Goal: Communication & Community: Answer question/provide support

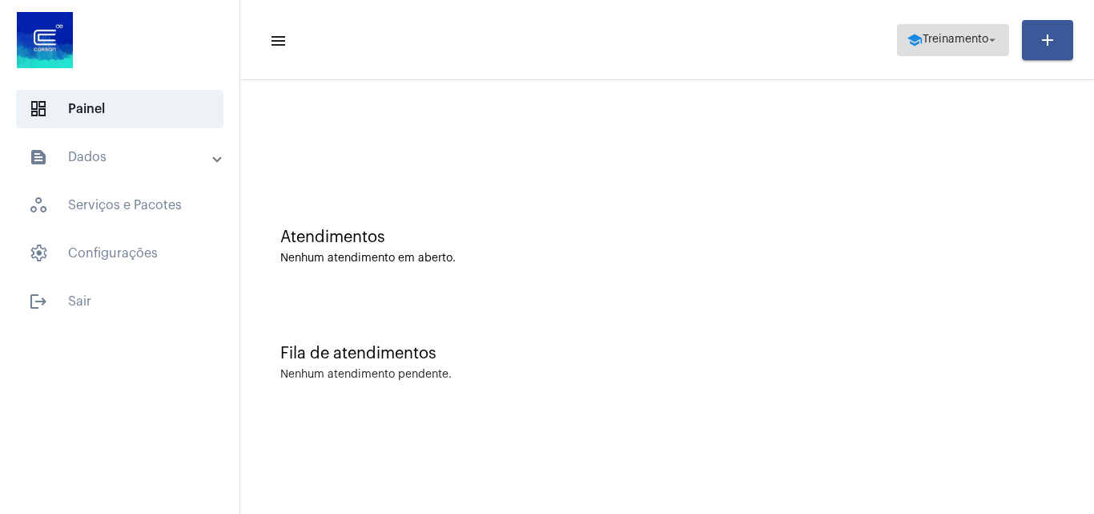
click at [973, 50] on span "school Treinamento arrow_drop_down" at bounding box center [953, 39] width 93 height 29
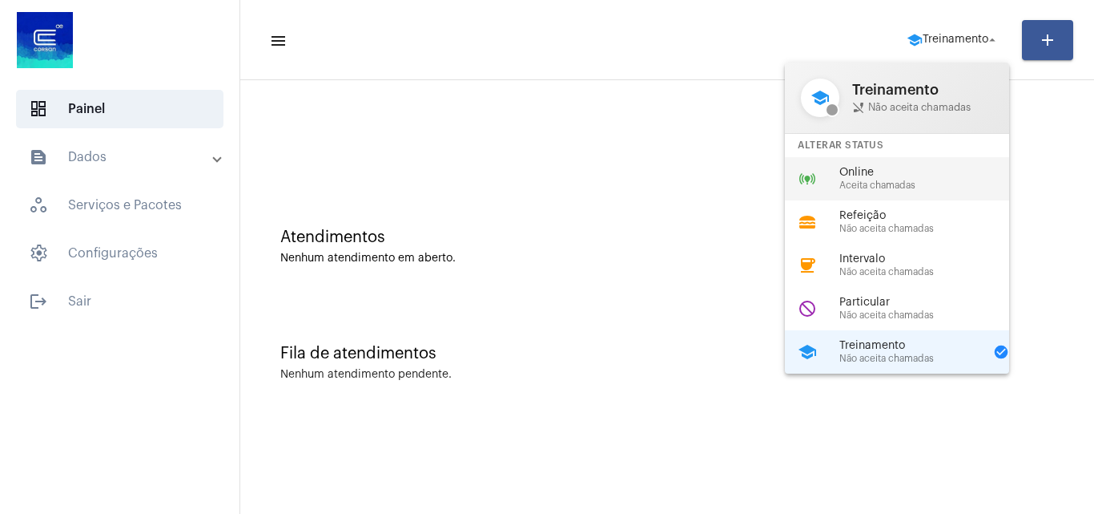
click at [895, 187] on span "Aceita chamadas" at bounding box center [931, 185] width 183 height 10
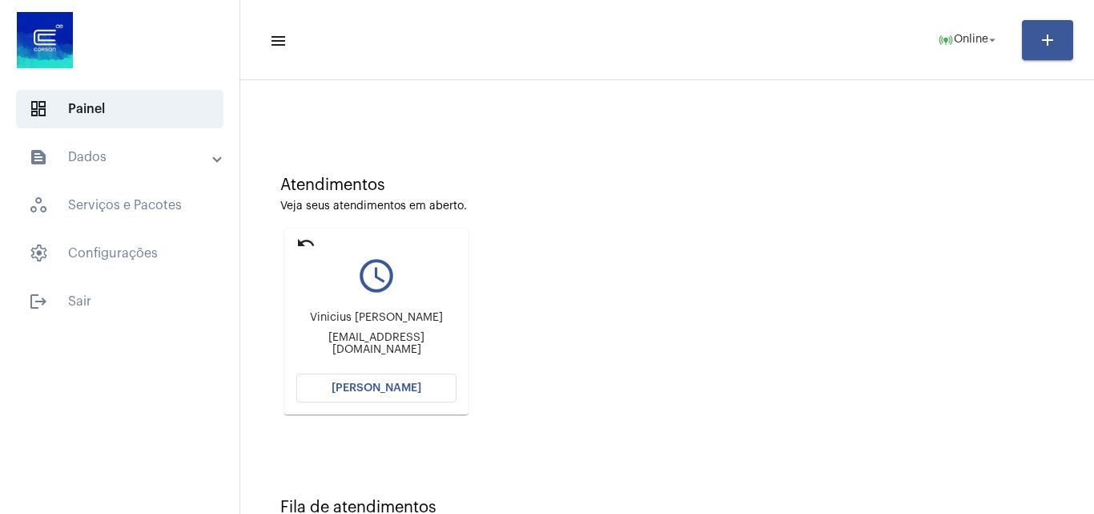
scroll to position [80, 0]
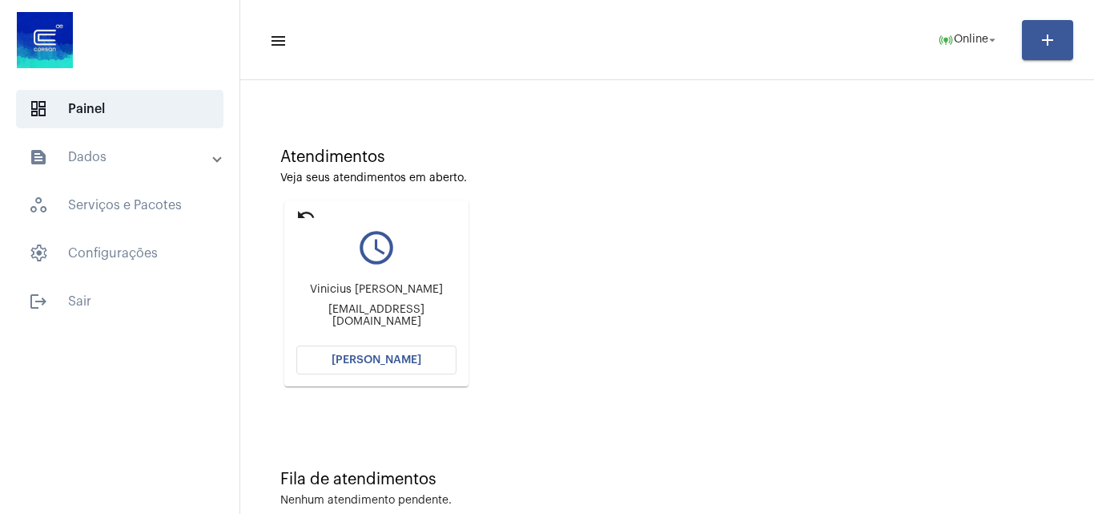
click at [385, 357] on span "[PERSON_NAME]" at bounding box center [377, 359] width 90 height 11
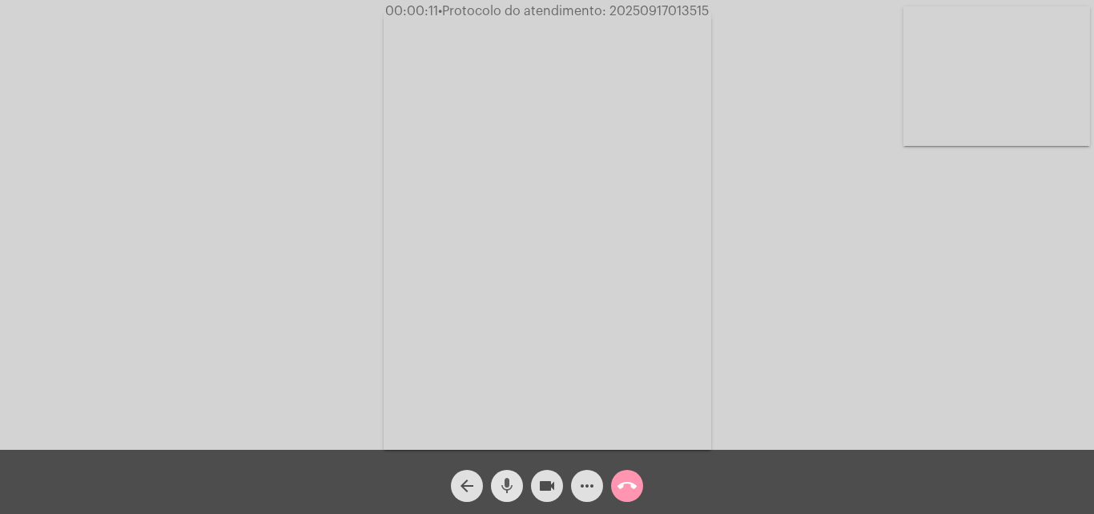
click at [511, 479] on mat-icon "mic" at bounding box center [507, 485] width 19 height 19
click at [501, 475] on span "mic_off" at bounding box center [507, 486] width 19 height 32
click at [831, 310] on div "Acessando Câmera e Microfone..." at bounding box center [547, 228] width 1091 height 449
click at [587, 483] on mat-icon "more_horiz" at bounding box center [587, 485] width 19 height 19
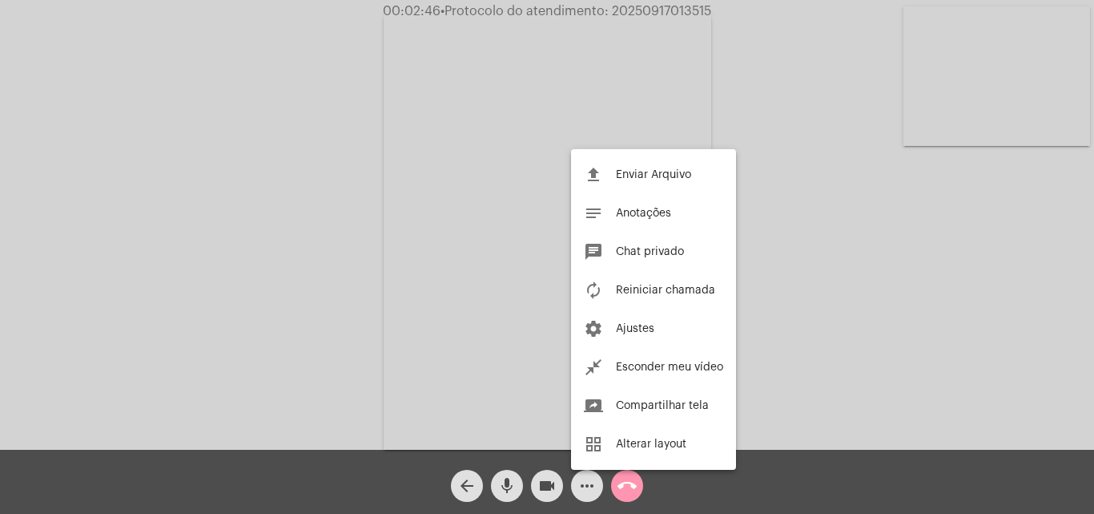
click at [347, 207] on div at bounding box center [547, 257] width 1094 height 514
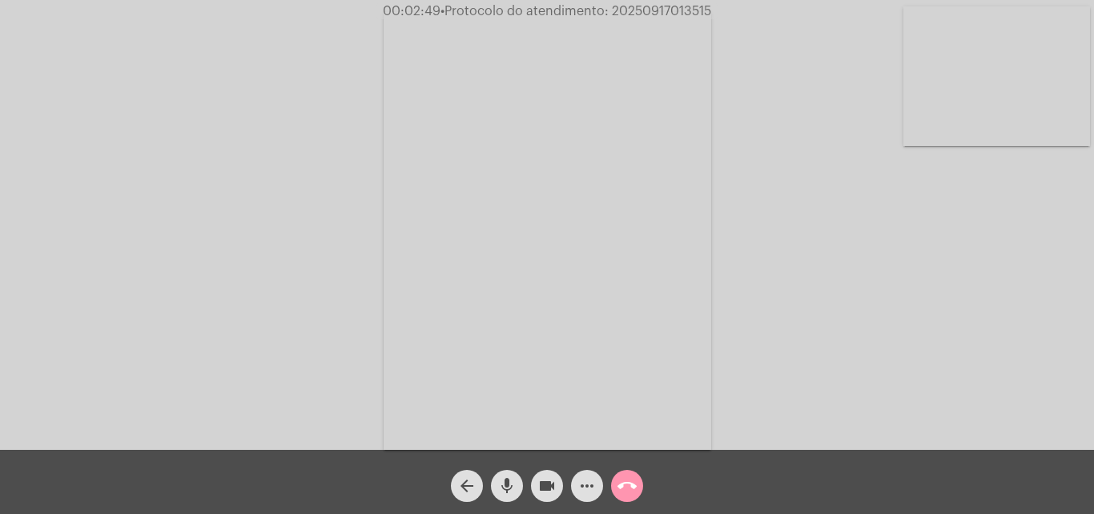
click at [506, 482] on mat-icon "mic" at bounding box center [507, 485] width 19 height 19
click at [504, 479] on mat-icon "mic_off" at bounding box center [507, 485] width 19 height 19
click at [584, 482] on mat-icon "more_horiz" at bounding box center [587, 485] width 19 height 19
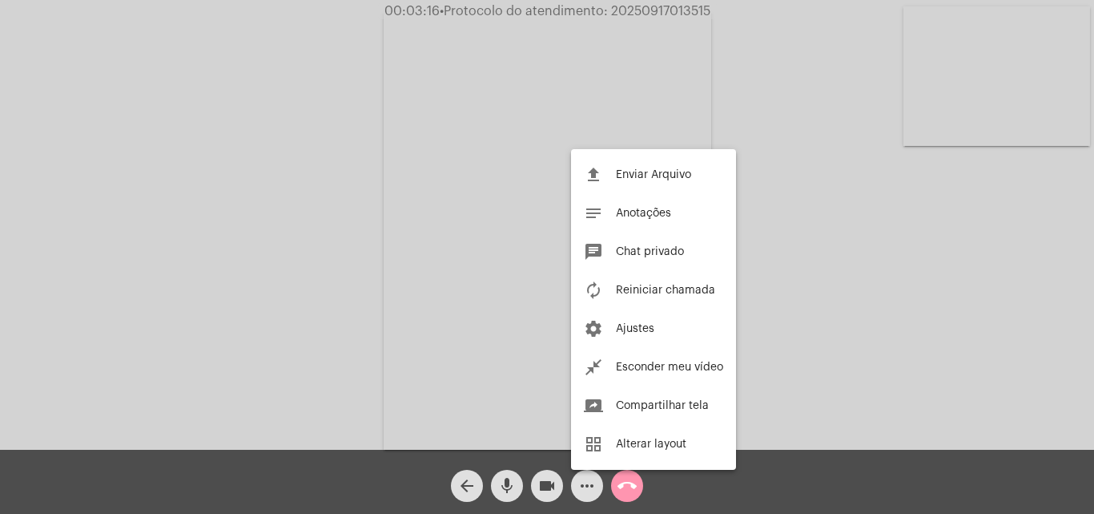
click at [270, 240] on div at bounding box center [547, 257] width 1094 height 514
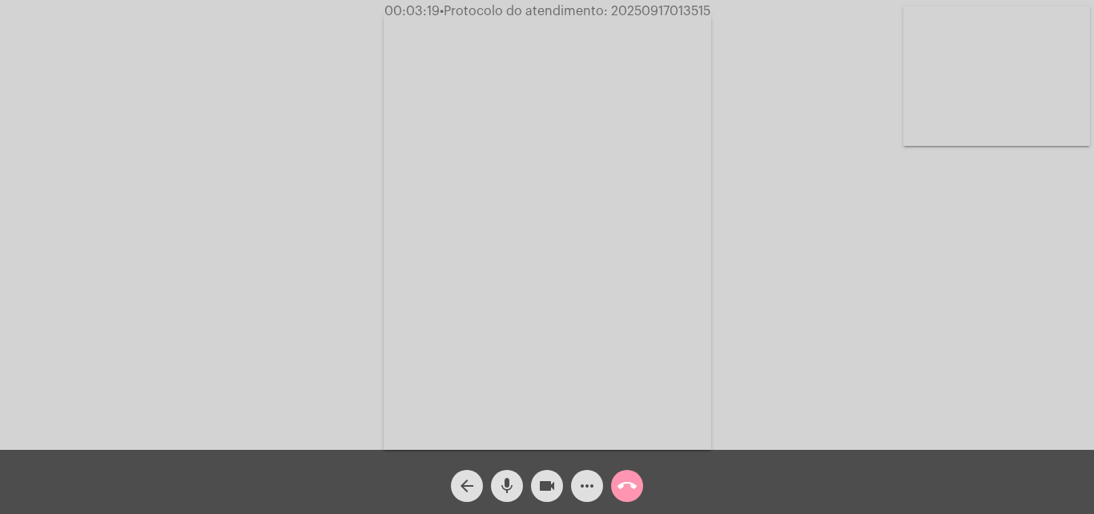
click at [582, 478] on mat-icon "more_horiz" at bounding box center [587, 485] width 19 height 19
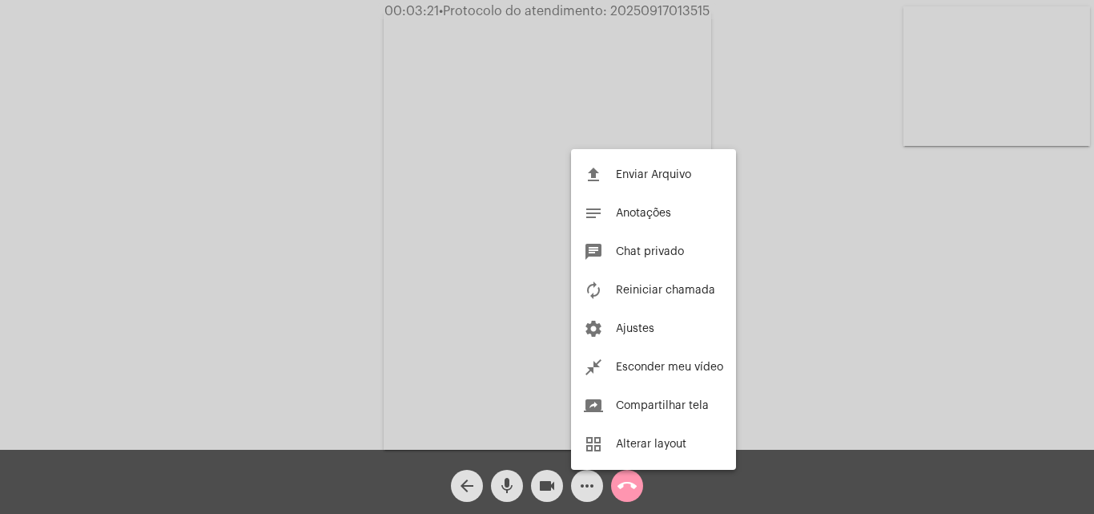
click at [341, 178] on div at bounding box center [547, 257] width 1094 height 514
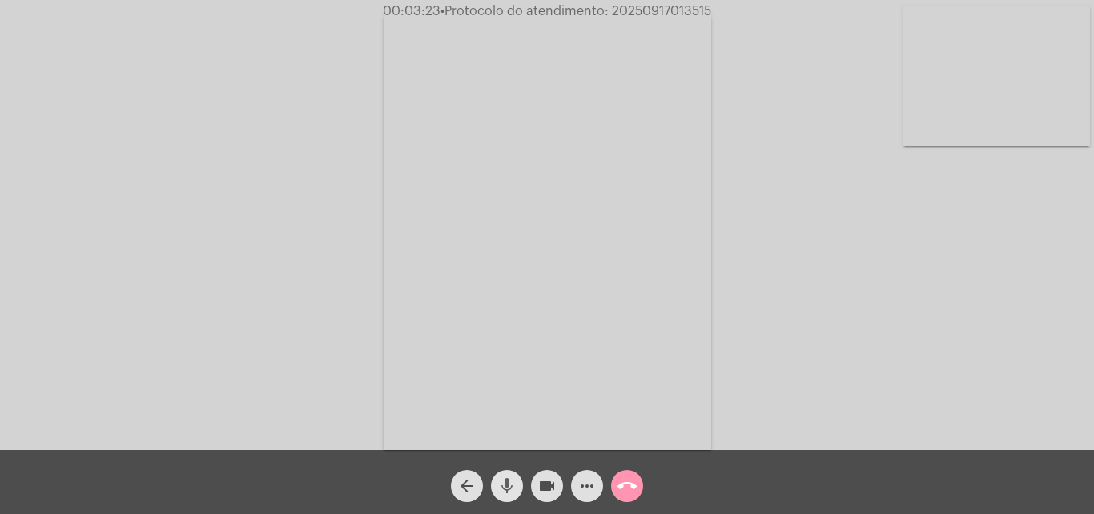
click at [506, 476] on mat-icon "mic" at bounding box center [507, 485] width 19 height 19
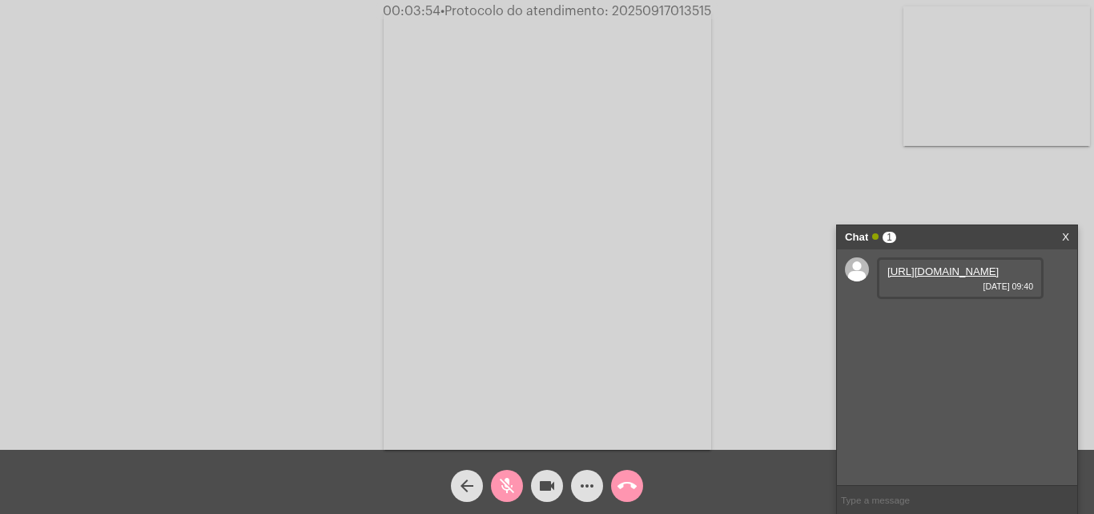
click at [511, 486] on mat-icon "mic_off" at bounding box center [507, 485] width 19 height 19
click at [950, 277] on link "https://neft-transfer-bucket.s3.amazonaws.com/temp-4eeb48e9-ded6-fbad-a509-a71f…" at bounding box center [943, 271] width 111 height 12
click at [190, 226] on div "Acessando Câmera e Microfone..." at bounding box center [547, 228] width 1091 height 449
click at [509, 481] on mat-icon "mic" at bounding box center [507, 485] width 19 height 19
click at [906, 277] on link "https://neft-transfer-bucket.s3.amazonaws.com/temp-4eeb48e9-ded6-fbad-a509-a71f…" at bounding box center [943, 271] width 111 height 12
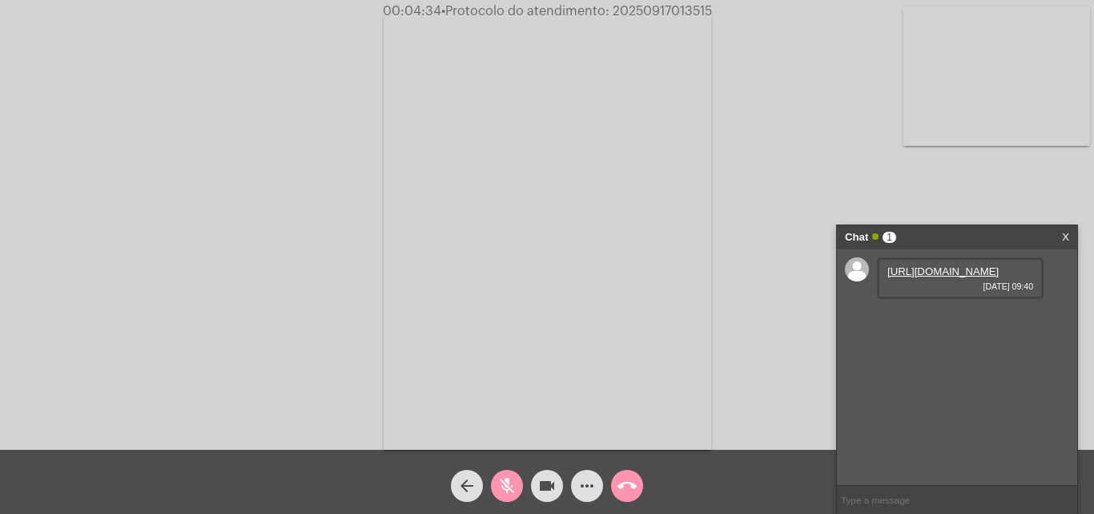
click at [498, 479] on mat-icon "mic_off" at bounding box center [507, 485] width 19 height 19
click at [970, 189] on div "Acessando Câmera e Microfone..." at bounding box center [547, 228] width 1091 height 449
click at [922, 506] on input "text" at bounding box center [957, 500] width 240 height 28
click at [507, 478] on mat-icon "mic" at bounding box center [507, 485] width 19 height 19
click at [496, 474] on button "mic_off" at bounding box center [507, 486] width 32 height 32
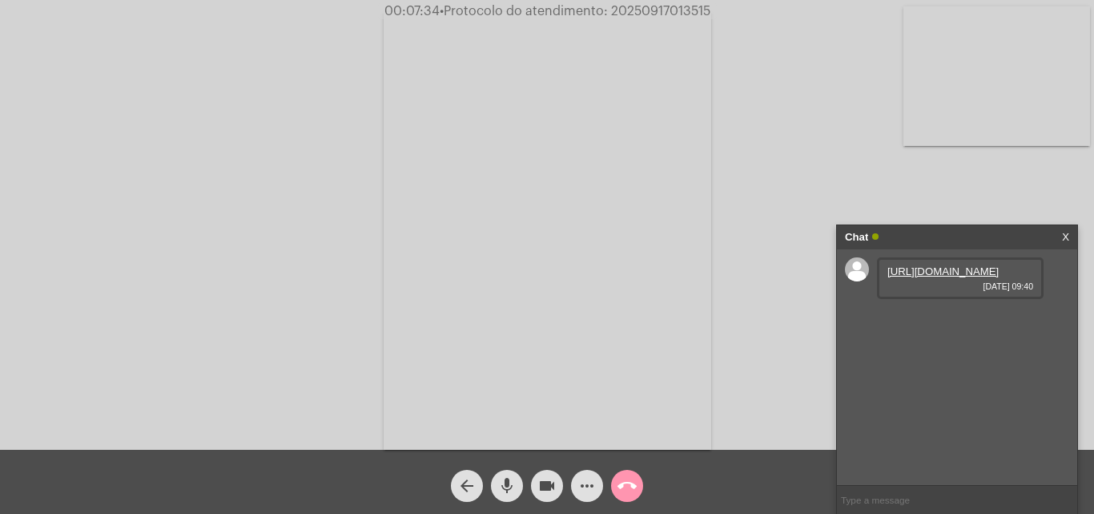
click at [514, 481] on mat-icon "mic" at bounding box center [507, 485] width 19 height 19
click at [509, 495] on mat-icon "mic_off" at bounding box center [507, 485] width 19 height 19
click at [511, 478] on span "mic" at bounding box center [507, 486] width 19 height 32
click at [510, 485] on mat-icon "mic_off" at bounding box center [507, 485] width 19 height 19
click at [583, 486] on mat-icon "more_horiz" at bounding box center [587, 485] width 19 height 19
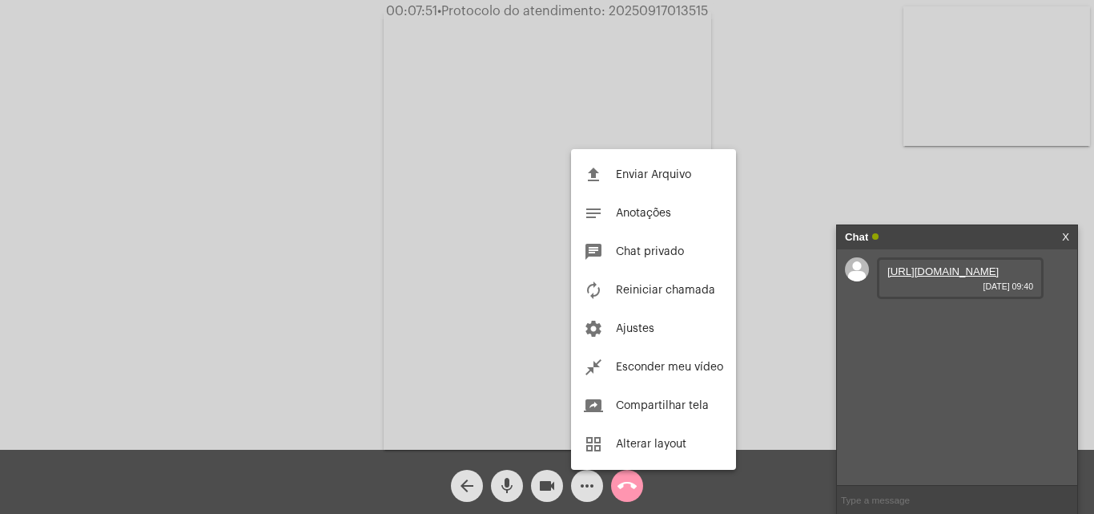
click at [324, 264] on div at bounding box center [547, 257] width 1094 height 514
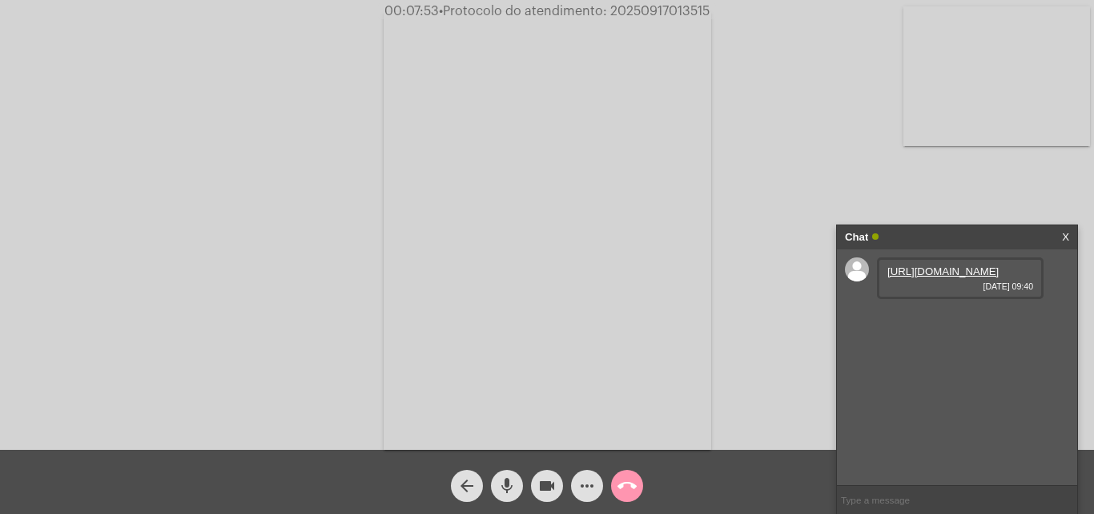
click at [511, 476] on mat-icon "mic" at bounding box center [507, 485] width 19 height 19
click at [510, 485] on mat-icon "mic_off" at bounding box center [507, 485] width 19 height 19
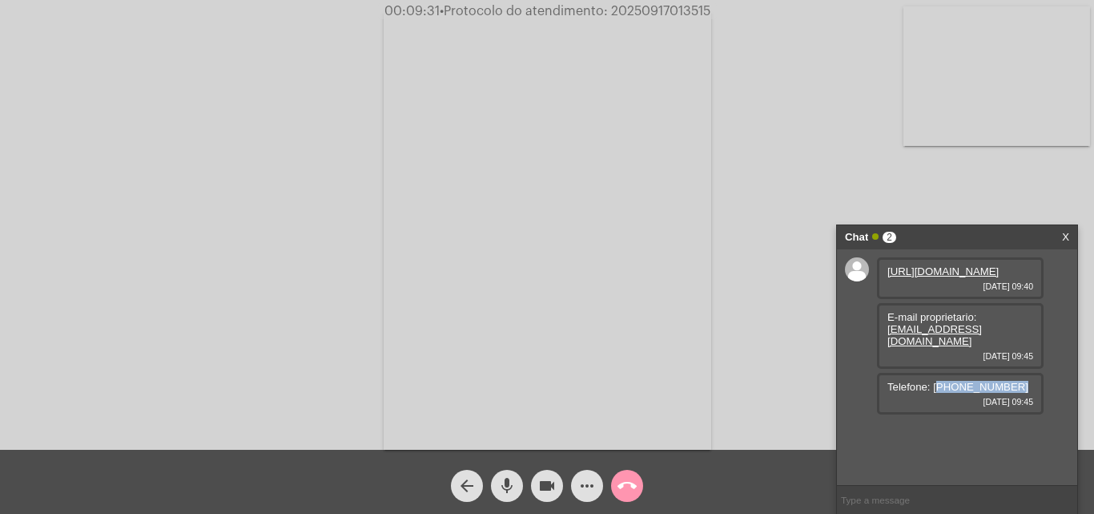
drag, startPoint x: 936, startPoint y: 410, endPoint x: 1008, endPoint y: 415, distance: 72.3
click at [1008, 393] on span "Telefone: (68)98117-3888" at bounding box center [958, 387] width 141 height 12
copy span "68)98117-3888"
click at [587, 487] on mat-icon "more_horiz" at bounding box center [587, 485] width 19 height 19
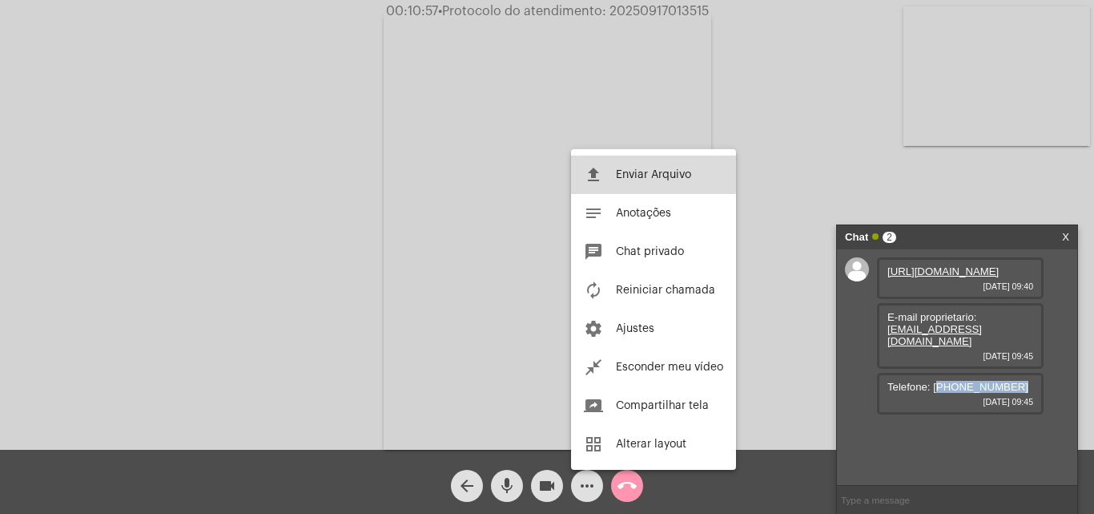
click at [609, 172] on button "file_upload Enviar Arquivo" at bounding box center [653, 174] width 165 height 38
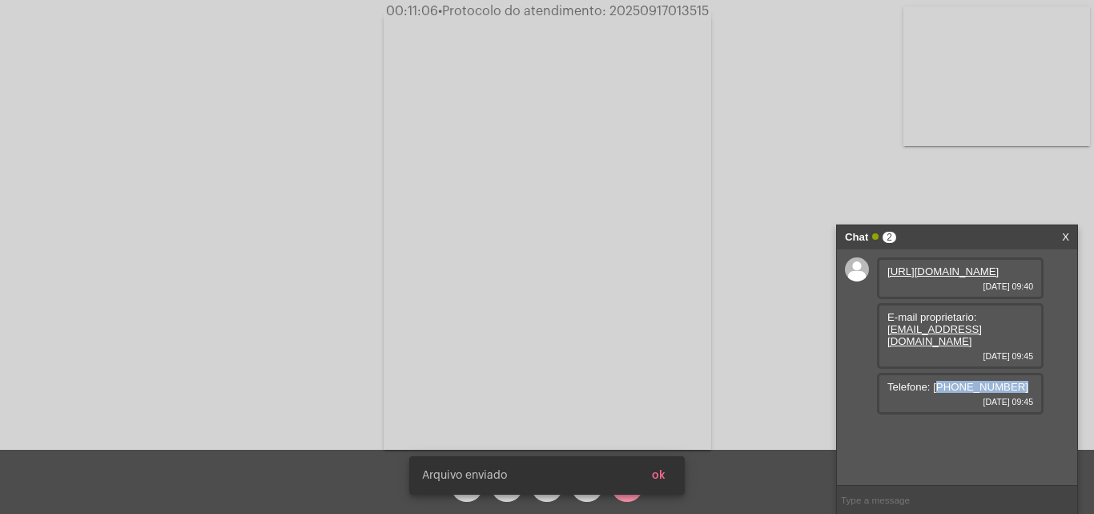
click at [672, 479] on button "ok" at bounding box center [658, 475] width 39 height 29
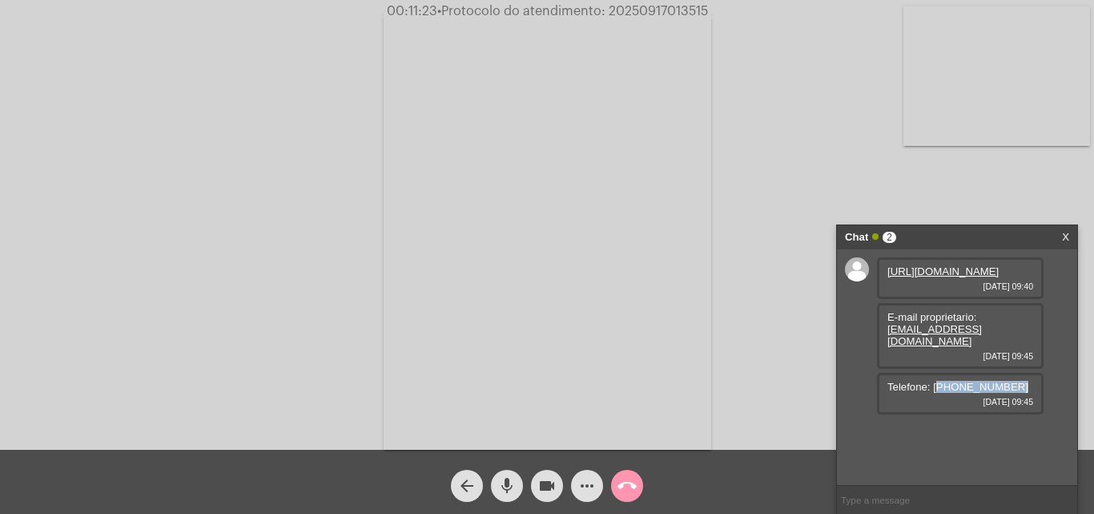
click at [575, 482] on button "more_horiz" at bounding box center [587, 486] width 32 height 32
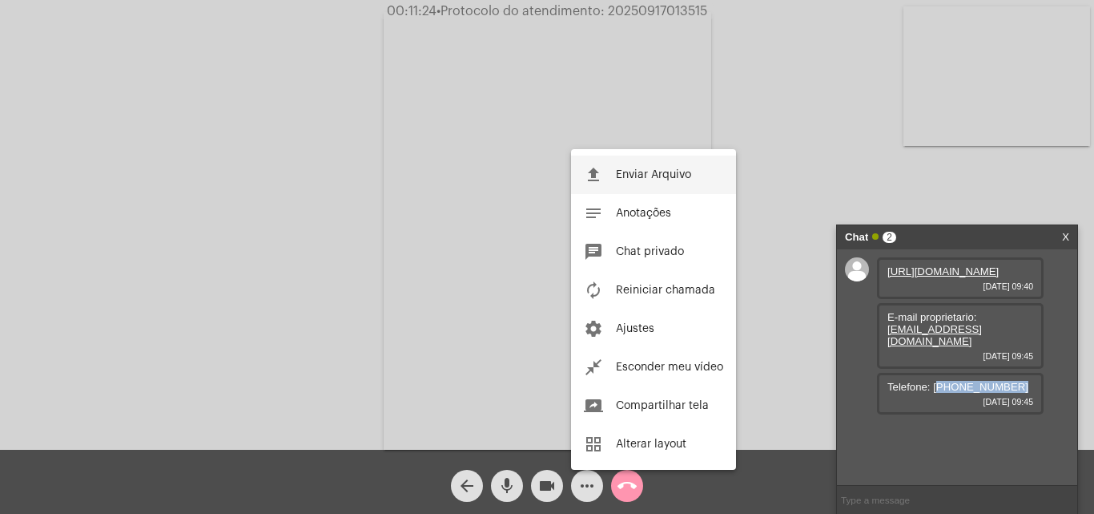
click at [611, 170] on button "file_upload Enviar Arquivo" at bounding box center [653, 174] width 165 height 38
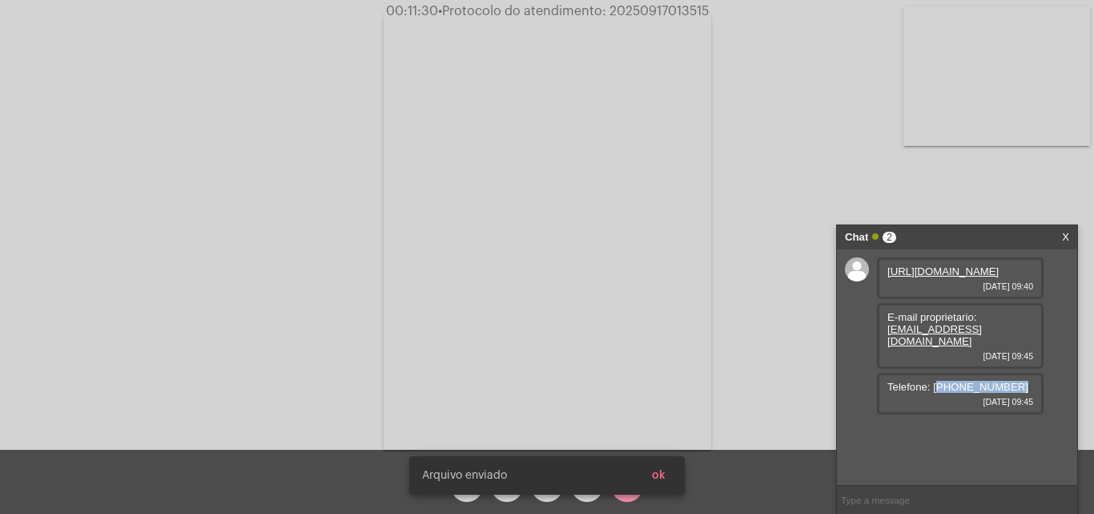
click at [673, 478] on button "ok" at bounding box center [658, 475] width 39 height 29
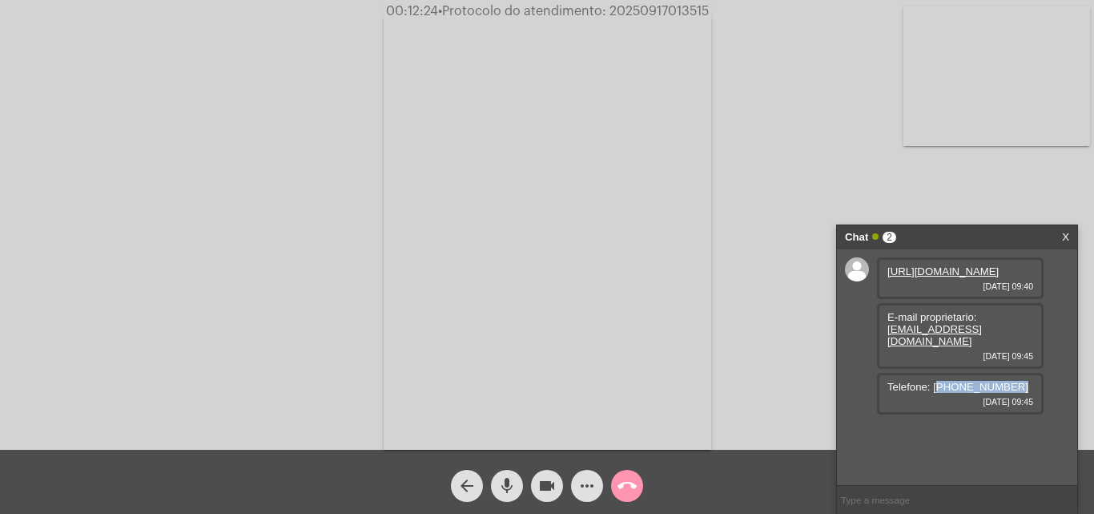
click at [506, 491] on mat-icon "mic" at bounding box center [507, 485] width 19 height 19
click at [506, 491] on mat-icon "mic_off" at bounding box center [507, 485] width 19 height 19
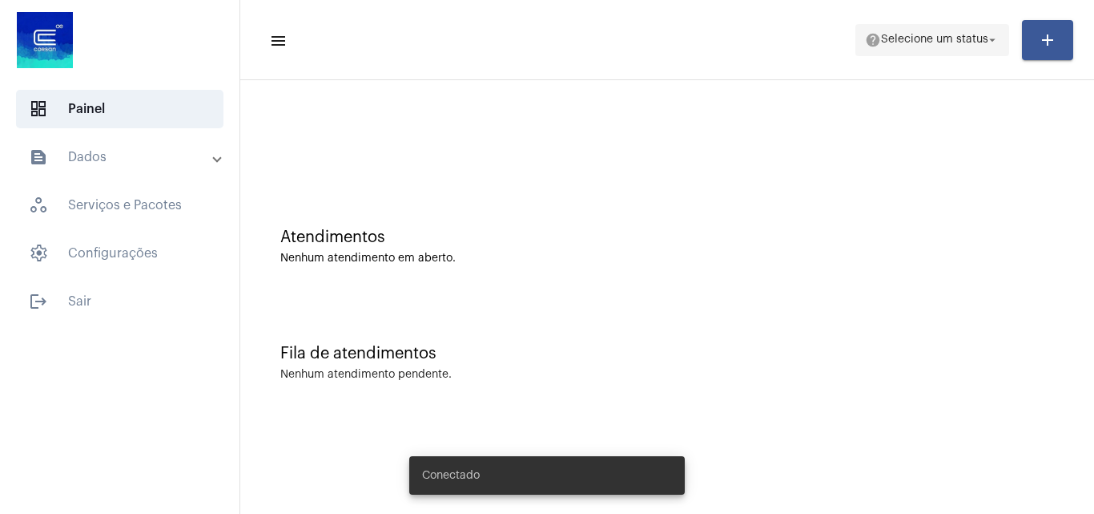
click at [949, 38] on span "Selecione um status" at bounding box center [934, 39] width 107 height 11
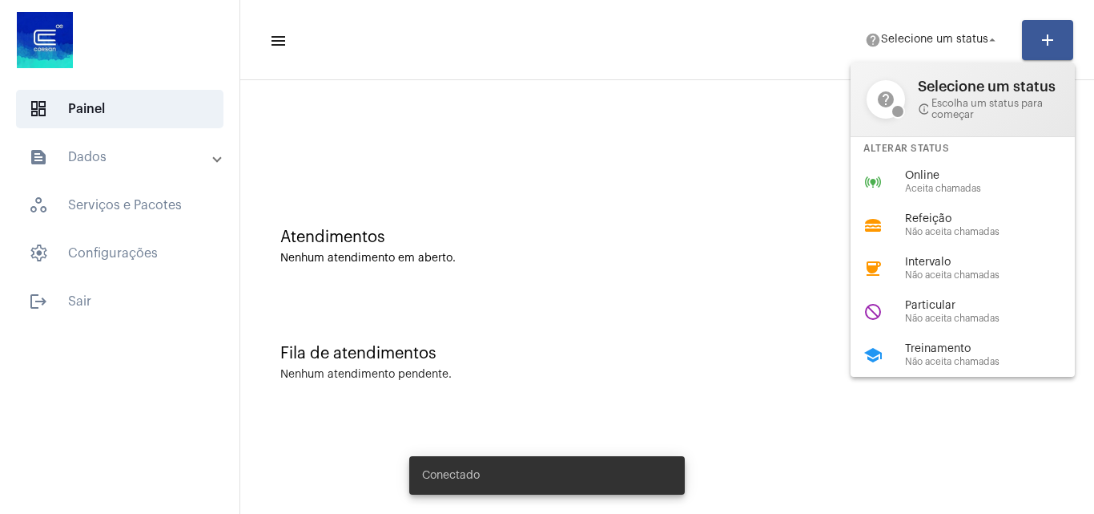
click at [924, 191] on span "Aceita chamadas" at bounding box center [996, 188] width 183 height 10
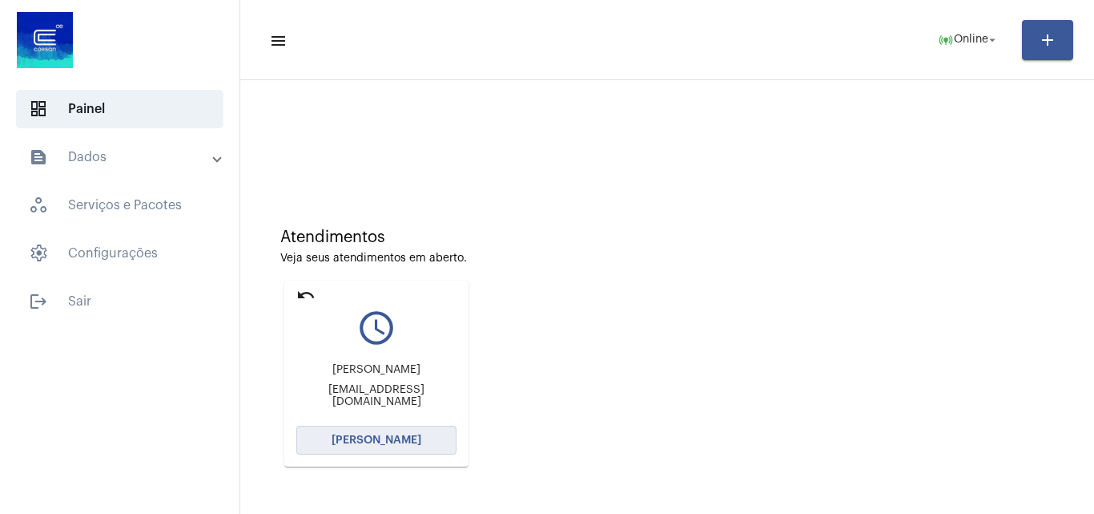
click at [375, 431] on button "[PERSON_NAME]" at bounding box center [376, 439] width 160 height 29
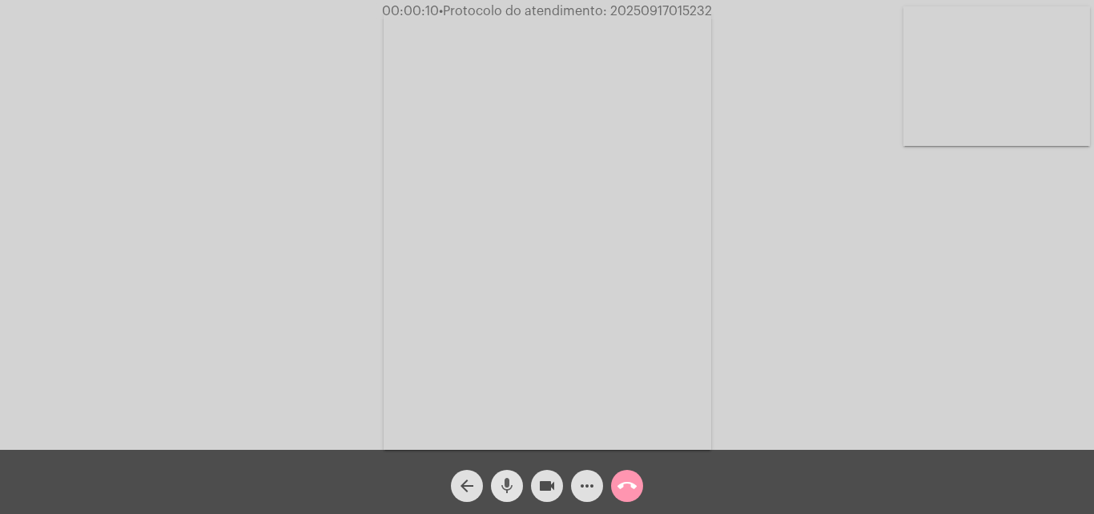
click at [505, 487] on mat-icon "mic" at bounding box center [507, 485] width 19 height 19
click at [877, 292] on div "Acessando Câmera e Microfone..." at bounding box center [547, 228] width 1091 height 449
click at [510, 474] on span "mic_off" at bounding box center [507, 486] width 19 height 32
click at [800, 339] on div "Acessando Câmera e Microfone..." at bounding box center [547, 228] width 1091 height 449
click at [511, 484] on mat-icon "mic" at bounding box center [507, 485] width 19 height 19
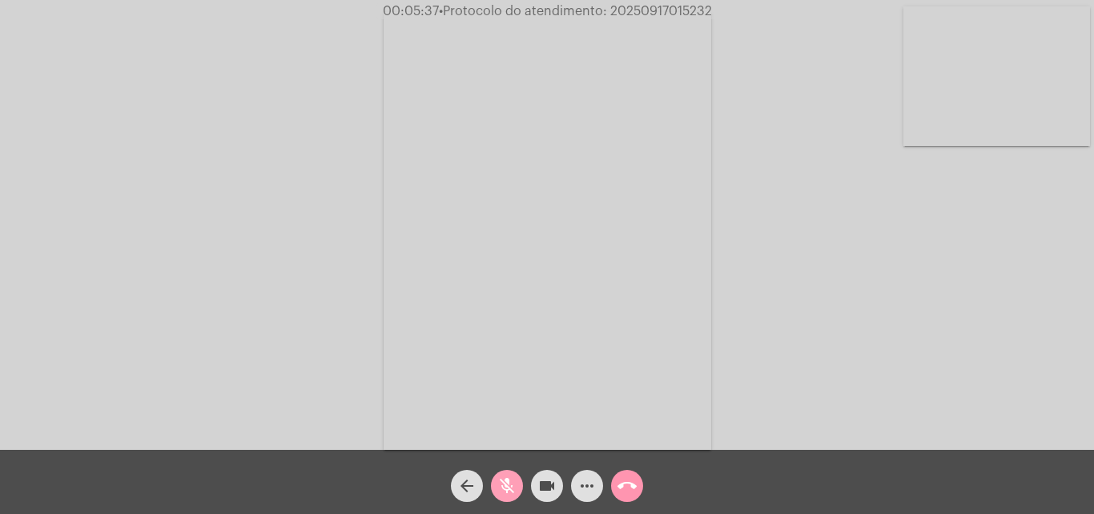
click at [508, 479] on mat-icon "mic_off" at bounding box center [507, 485] width 19 height 19
click at [509, 482] on mat-icon "mic" at bounding box center [507, 485] width 19 height 19
click at [505, 481] on mat-icon "mic_off" at bounding box center [507, 485] width 19 height 19
click at [627, 14] on span "• Protocolo do atendimento: 20250917015232" at bounding box center [573, 11] width 273 height 13
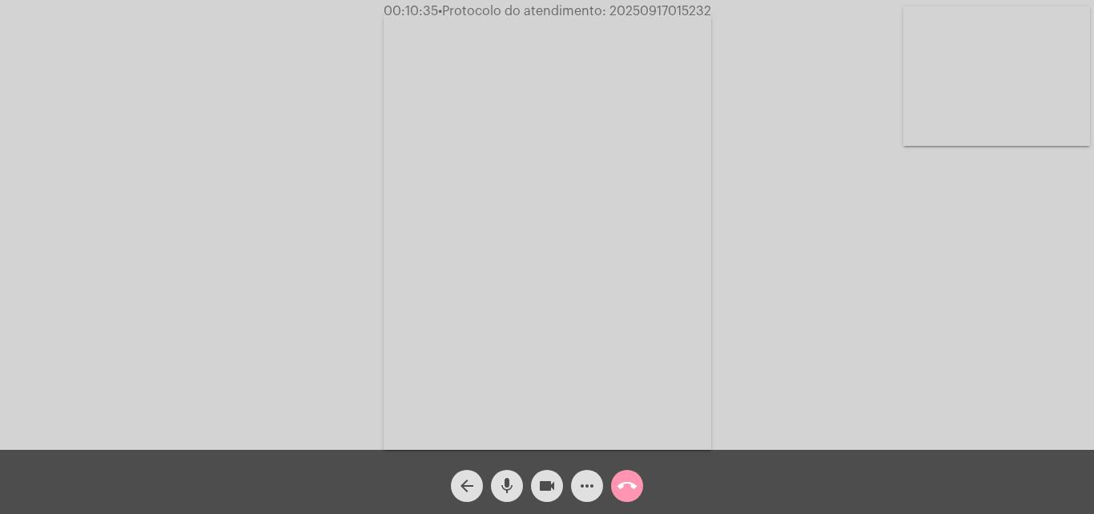
click at [661, 76] on video at bounding box center [548, 230] width 328 height 437
click at [350, 127] on video at bounding box center [245, 228] width 328 height 437
copy span "20250917015232"
click at [511, 477] on mat-icon "mic" at bounding box center [507, 485] width 19 height 19
click at [506, 478] on mat-icon "mic_off" at bounding box center [507, 485] width 19 height 19
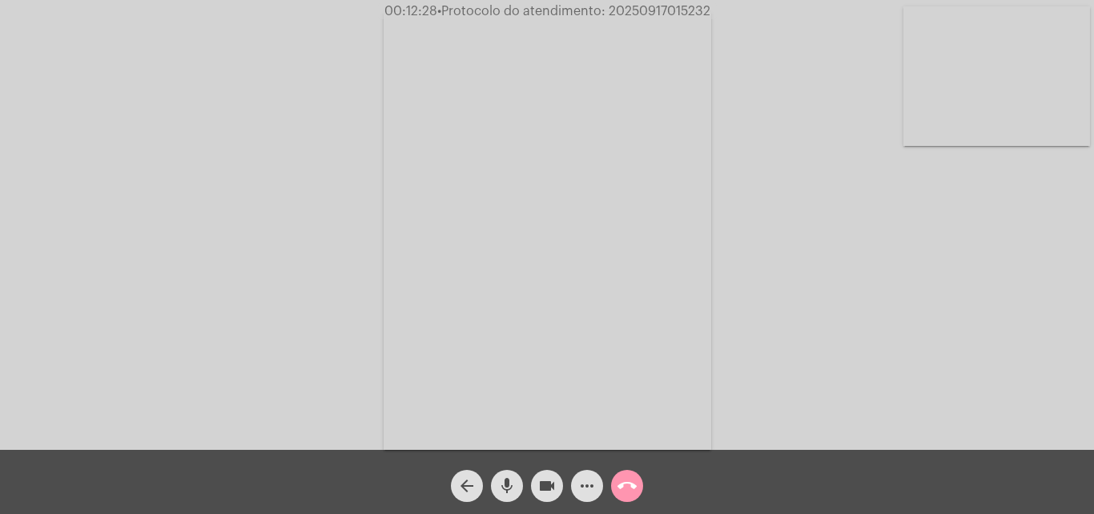
click at [634, 480] on mat-icon "call_end" at bounding box center [627, 485] width 19 height 19
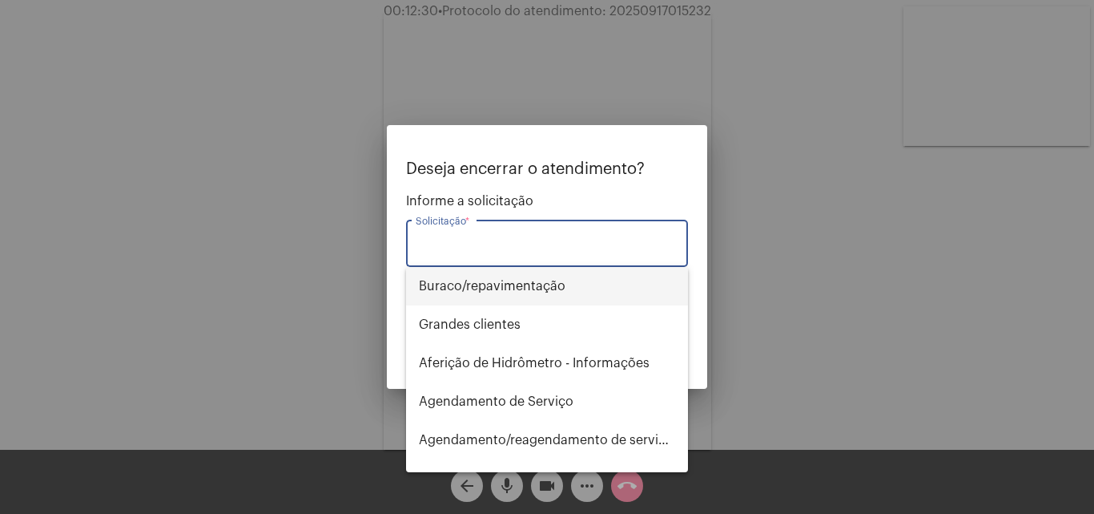
type input "v"
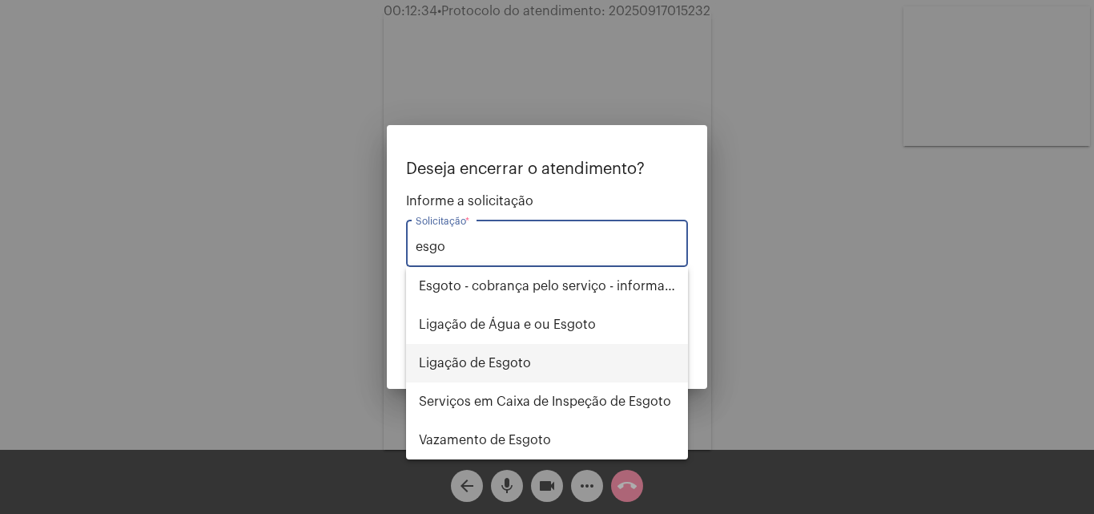
click at [529, 357] on span "Ligação de Esgoto" at bounding box center [547, 363] width 256 height 38
type input "Ligação de Esgoto"
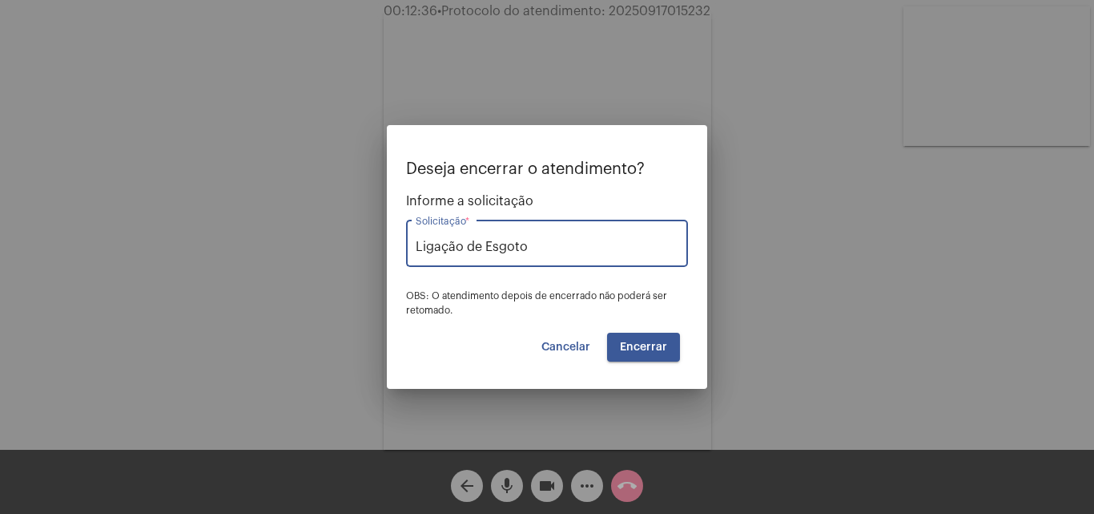
click at [651, 349] on span "Encerrar" at bounding box center [643, 346] width 47 height 11
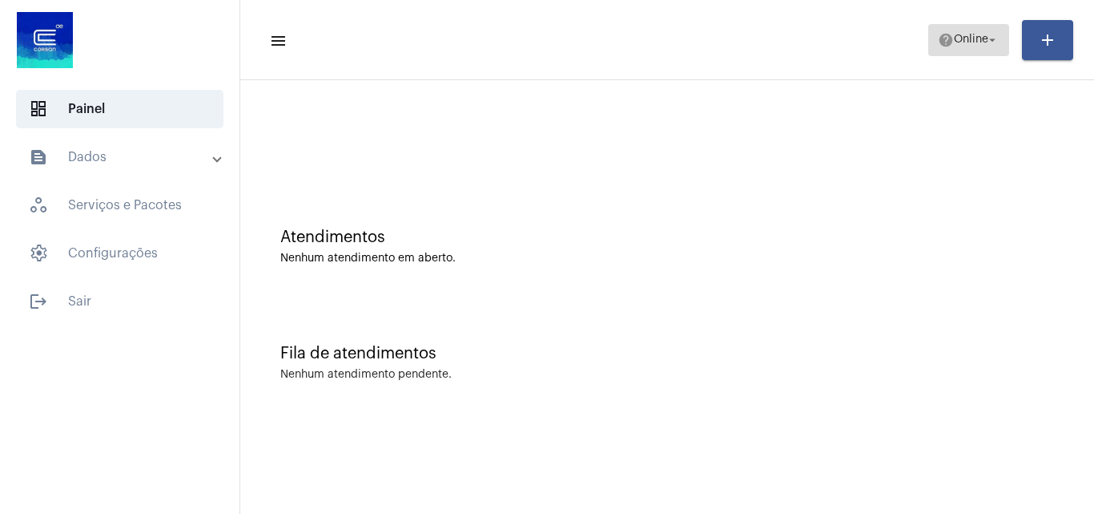
click at [947, 38] on mat-icon "help" at bounding box center [946, 40] width 16 height 16
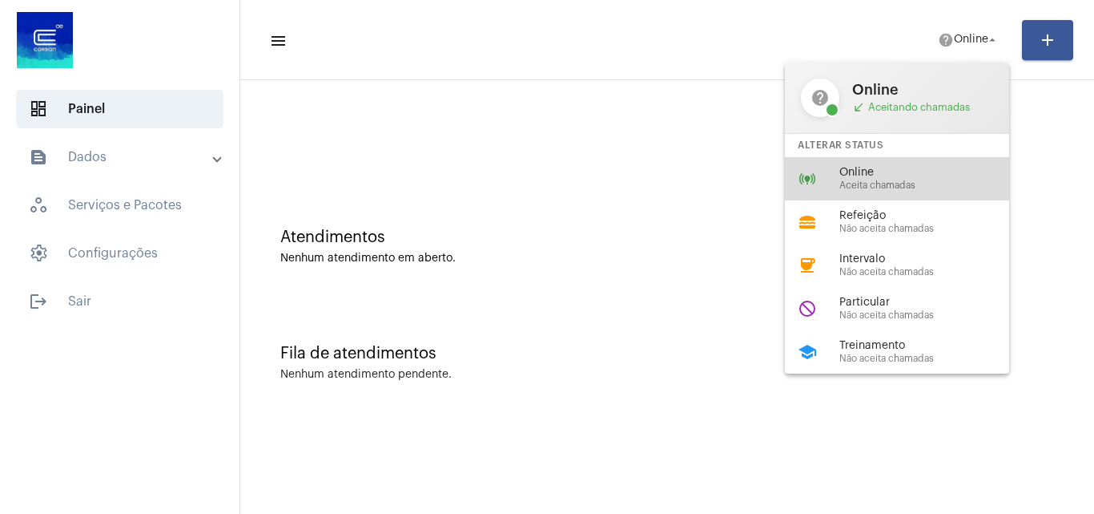
click at [910, 182] on span "Aceita chamadas" at bounding box center [931, 185] width 183 height 10
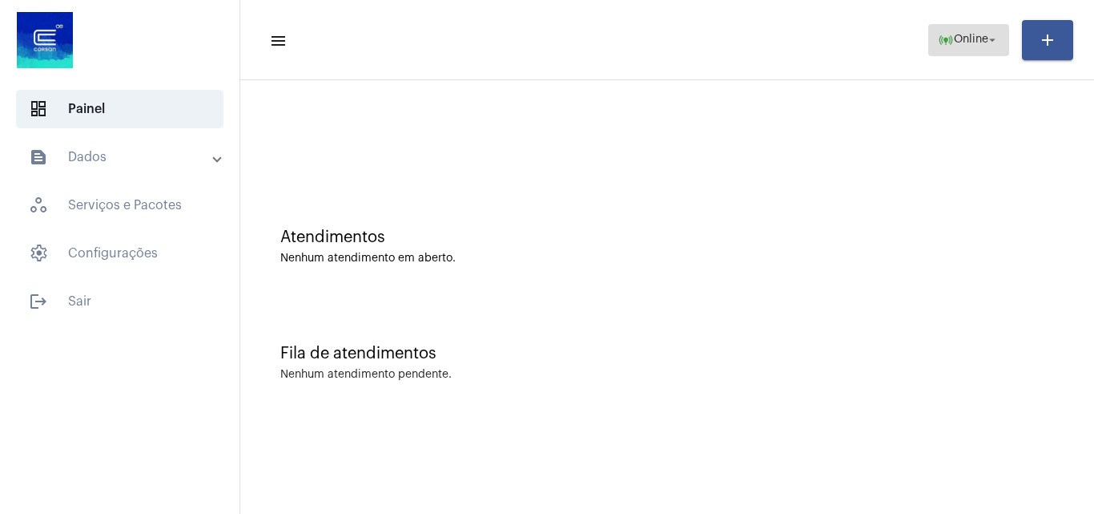
click at [953, 50] on span "online_prediction Online arrow_drop_down" at bounding box center [969, 39] width 62 height 29
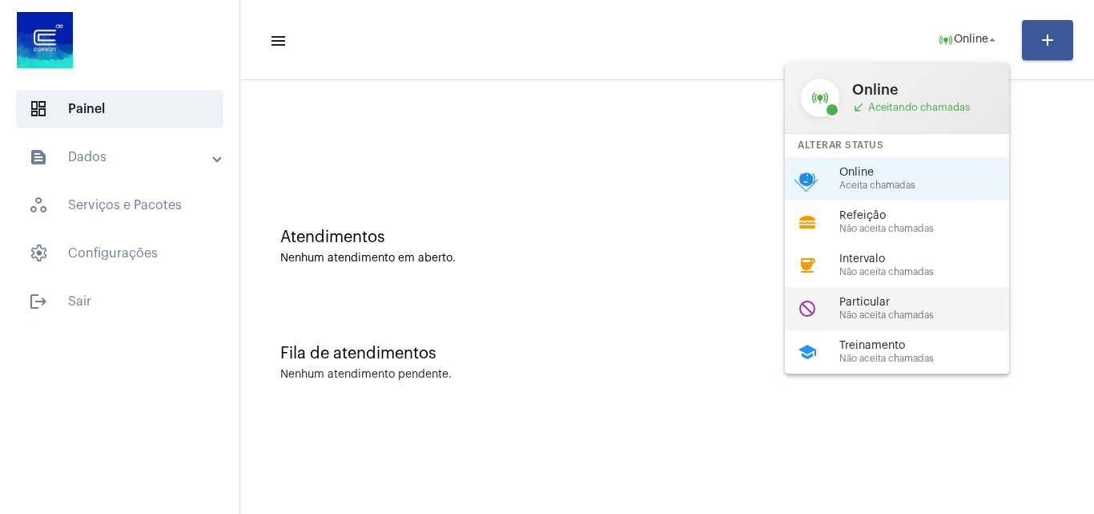
click at [875, 303] on span "Particular" at bounding box center [931, 302] width 183 height 12
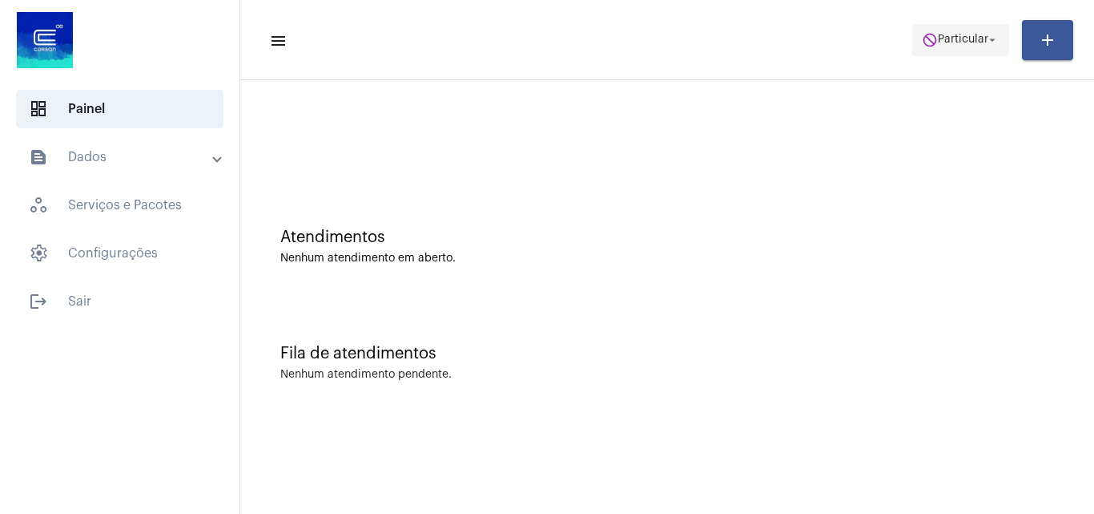
click at [959, 46] on span "do_not_disturb Particular arrow_drop_down" at bounding box center [961, 39] width 78 height 29
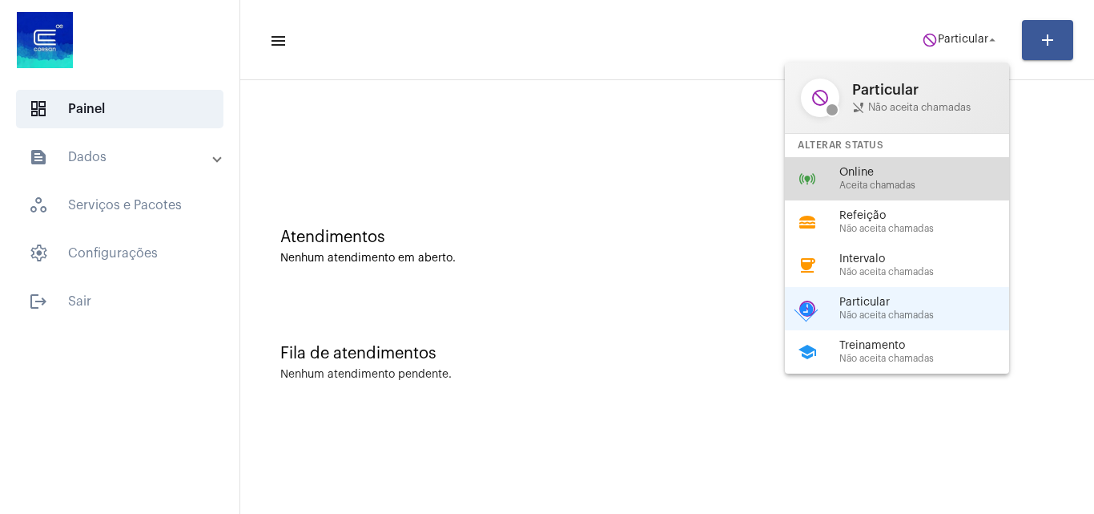
click at [928, 189] on span "Aceita chamadas" at bounding box center [931, 185] width 183 height 10
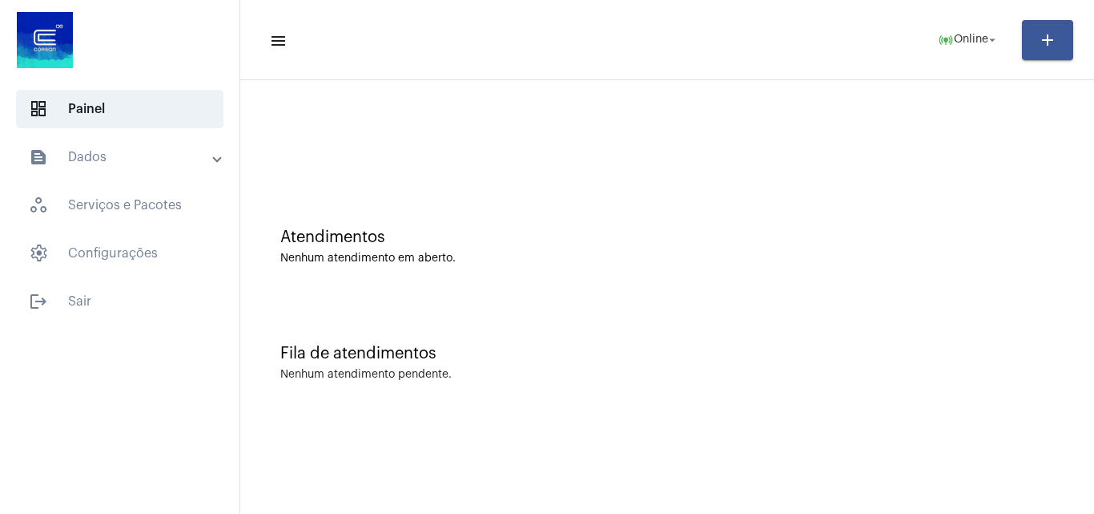
click at [891, 241] on div "Atendimentos" at bounding box center [667, 237] width 774 height 18
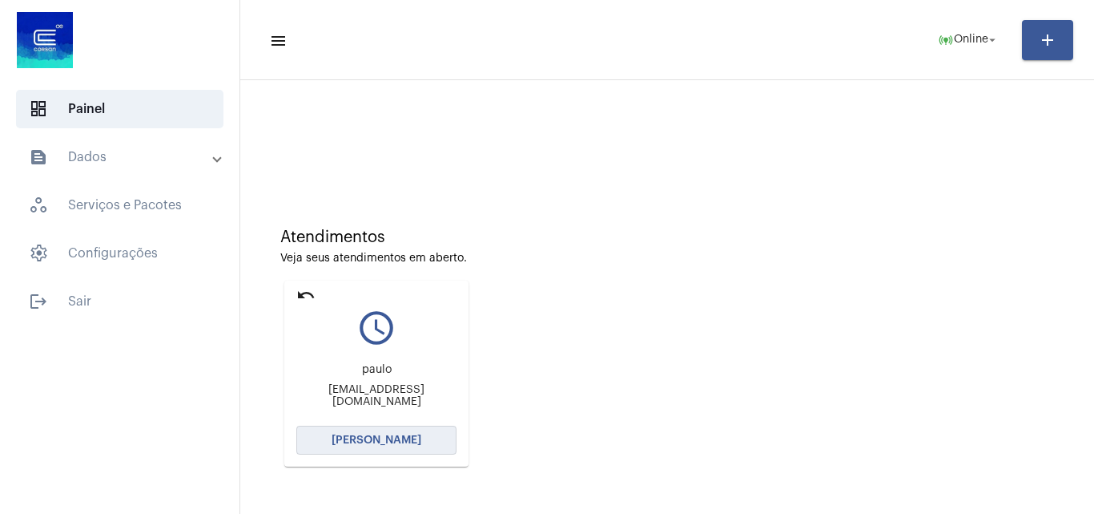
click at [380, 436] on span "[PERSON_NAME]" at bounding box center [377, 439] width 90 height 11
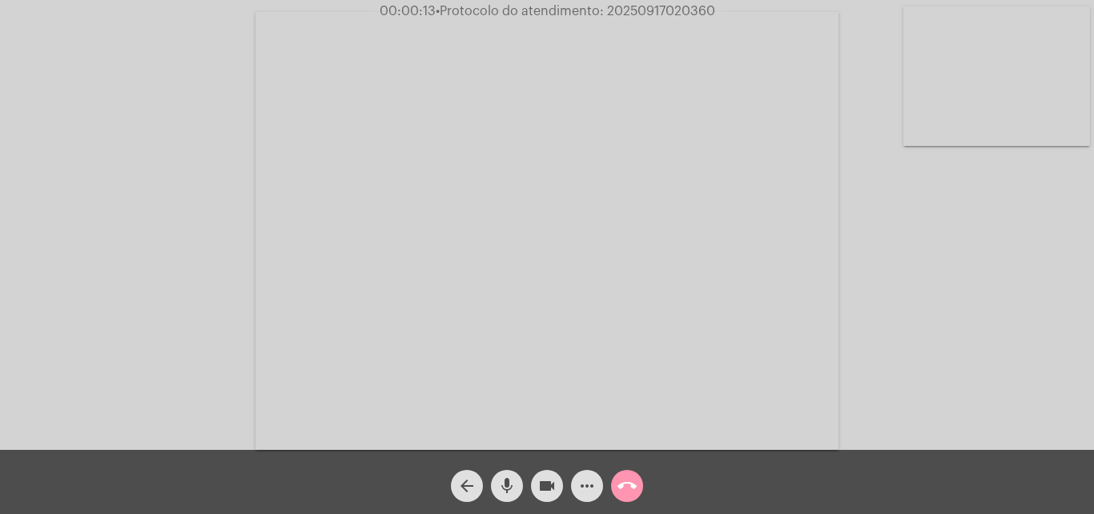
click at [1036, 334] on div "Acessando Câmera e Microfone..." at bounding box center [547, 228] width 1091 height 449
click at [1010, 356] on div "Acessando Câmera e Microfone..." at bounding box center [547, 228] width 1091 height 449
click at [506, 486] on mat-icon "mic" at bounding box center [507, 485] width 19 height 19
click at [514, 478] on mat-icon "mic_off" at bounding box center [507, 485] width 19 height 19
click at [514, 484] on mat-icon "mic" at bounding box center [507, 485] width 19 height 19
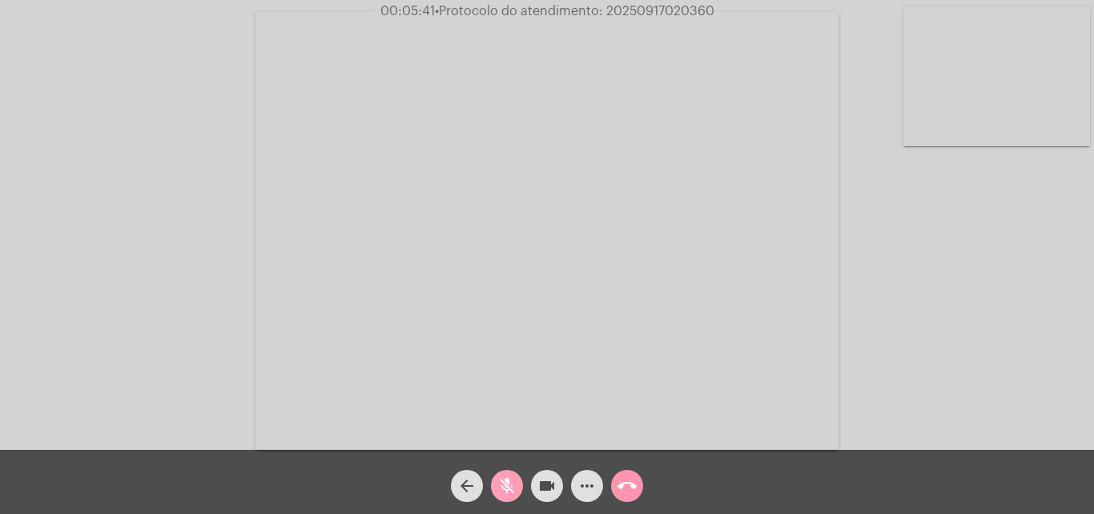
click at [506, 475] on span "mic_off" at bounding box center [507, 486] width 19 height 32
click at [593, 478] on mat-icon "more_horiz" at bounding box center [587, 485] width 19 height 19
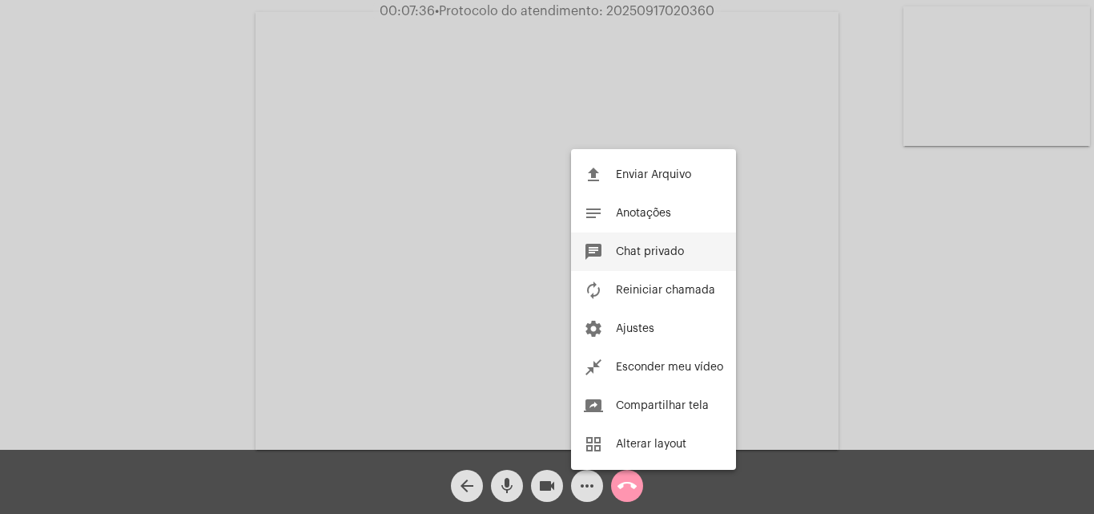
click at [634, 254] on span "Chat privado" at bounding box center [650, 251] width 68 height 11
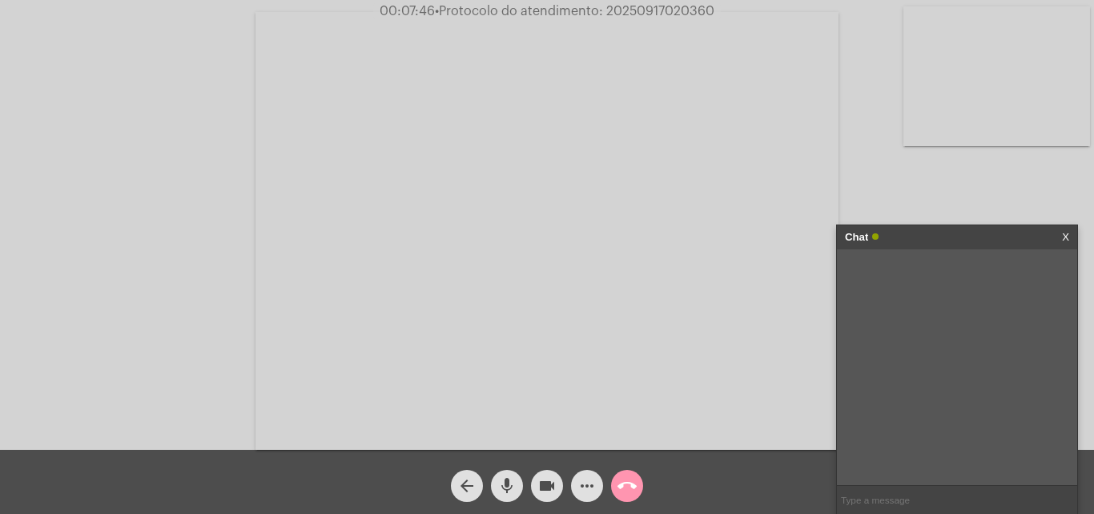
click at [874, 498] on input "text" at bounding box center [957, 500] width 240 height 28
paste input "AGESAN 0800 222 4022 [PHONE_NUMBER] telefone alternativo [PHONE_NUMBER]"
type input "AGESAN 0800 222 4022 [PHONE_NUMBER] telefone alternativo [PHONE_NUMBER]"
click at [506, 486] on mat-icon "mic" at bounding box center [507, 485] width 19 height 19
click at [506, 486] on mat-icon "mic_off" at bounding box center [507, 485] width 19 height 19
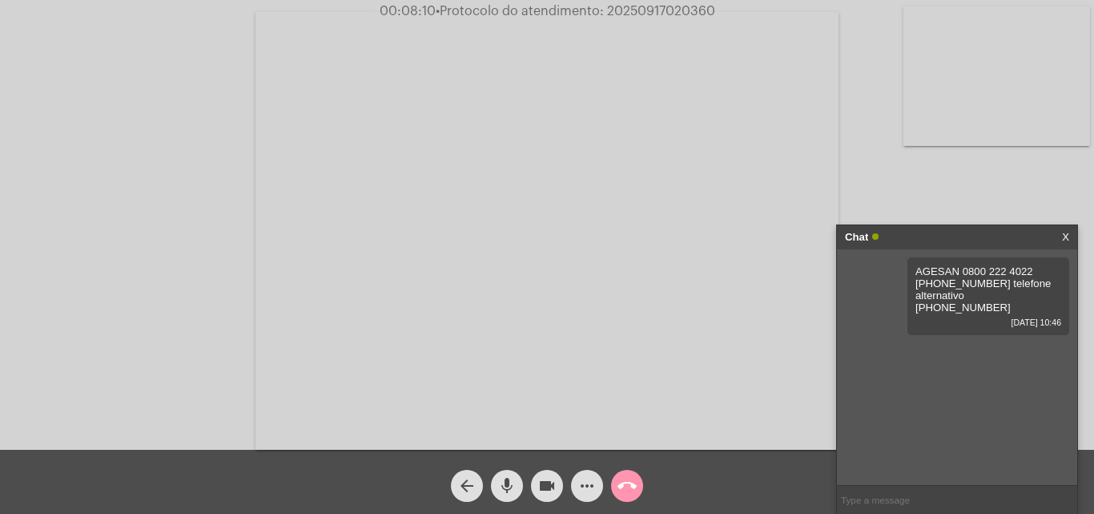
click at [656, 8] on span "• Protocolo do atendimento: 20250917020360" at bounding box center [576, 11] width 280 height 13
click at [635, 489] on mat-icon "call_end" at bounding box center [627, 485] width 19 height 19
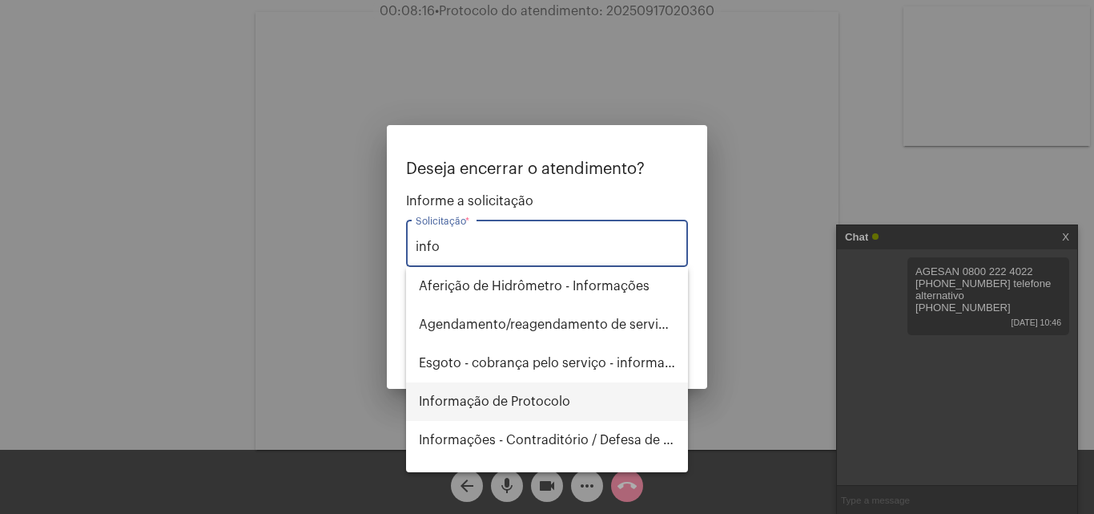
click at [609, 405] on span "Informação de Protocolo" at bounding box center [547, 401] width 256 height 38
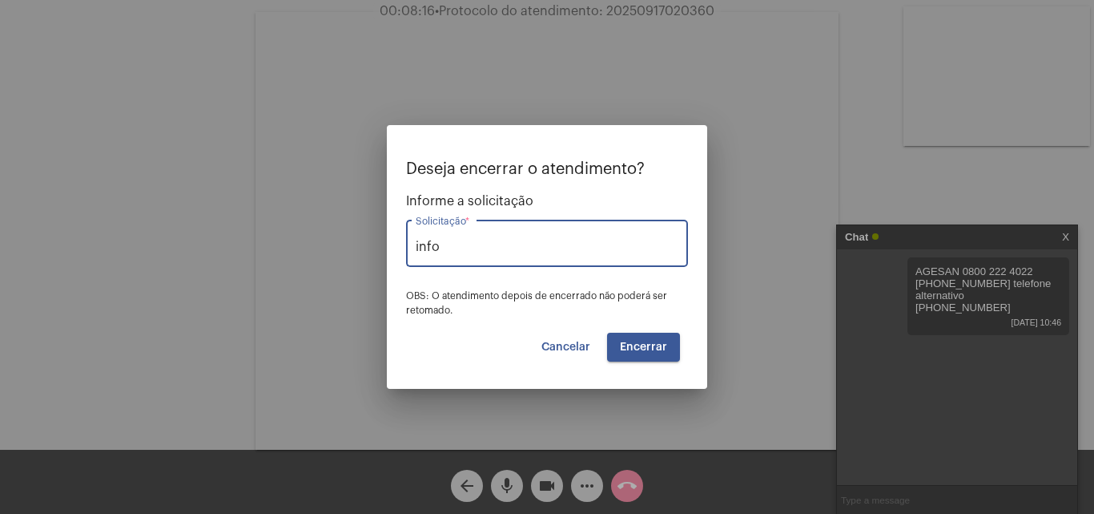
type input "Informação de Protocolo"
click at [659, 341] on span "Encerrar" at bounding box center [643, 346] width 47 height 11
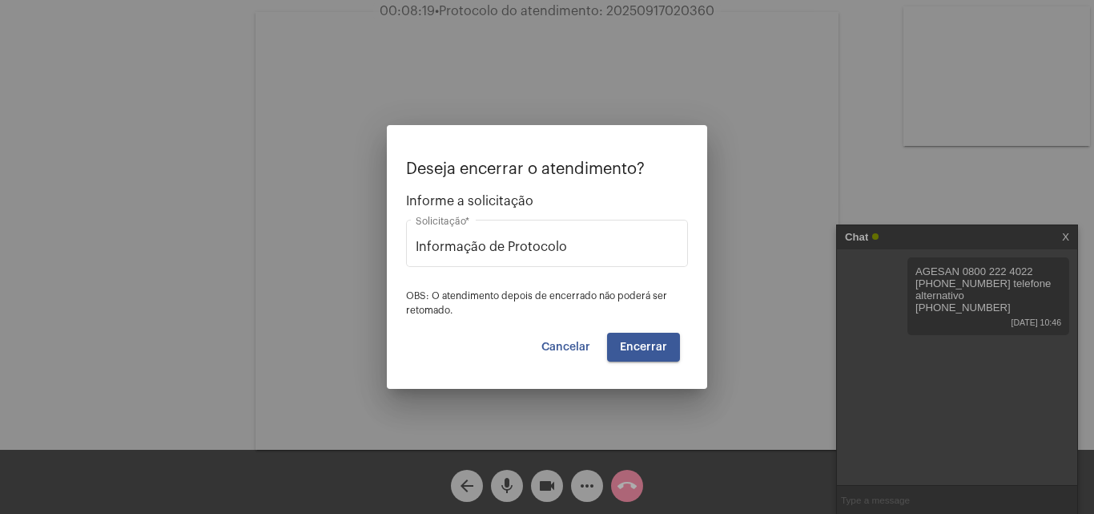
click at [659, 341] on span "Encerrar" at bounding box center [643, 346] width 47 height 11
click at [582, 341] on span "Cancelar" at bounding box center [566, 346] width 49 height 11
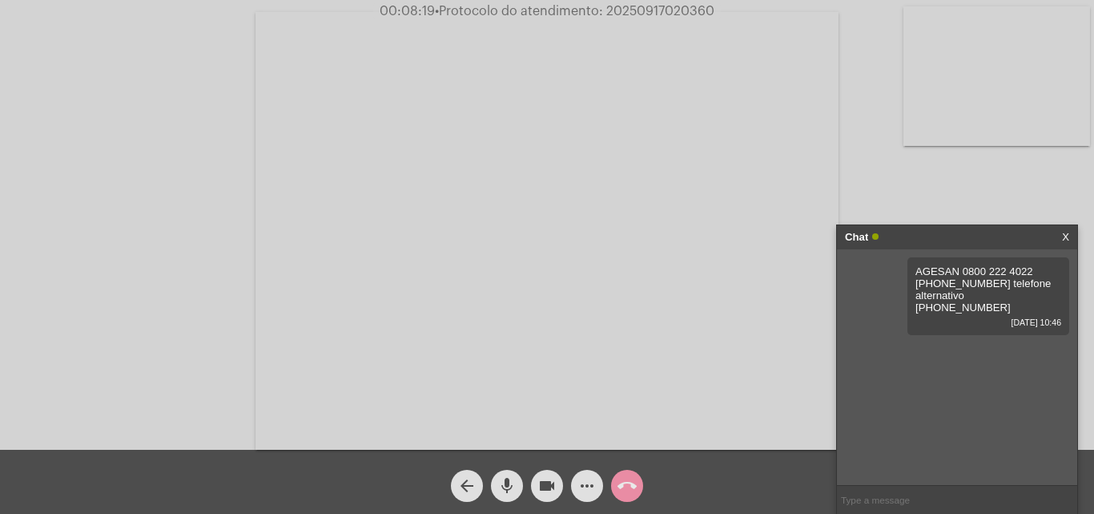
click at [468, 478] on mat-icon "arrow_back" at bounding box center [467, 485] width 19 height 19
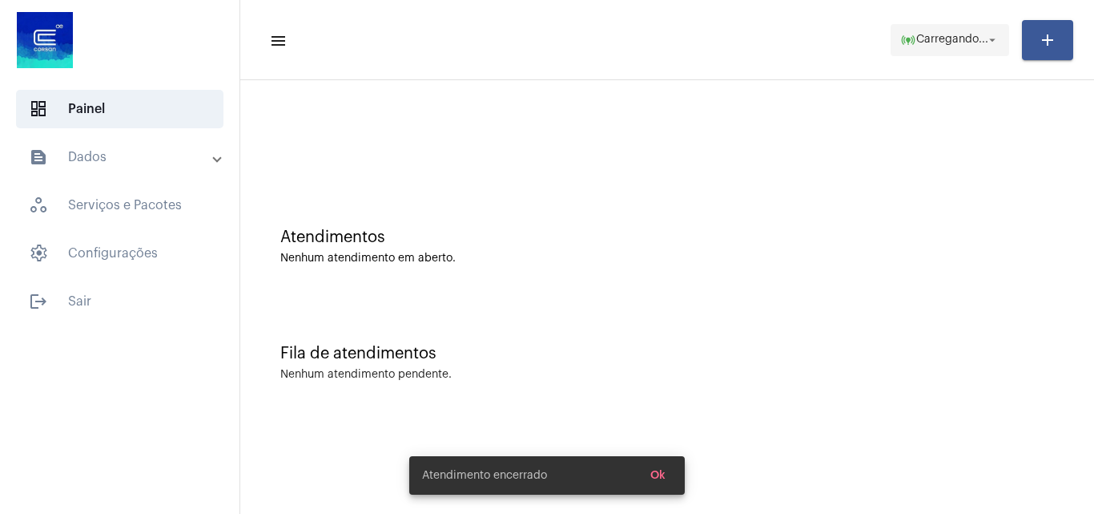
click at [954, 43] on span "Carregando..." at bounding box center [953, 39] width 72 height 11
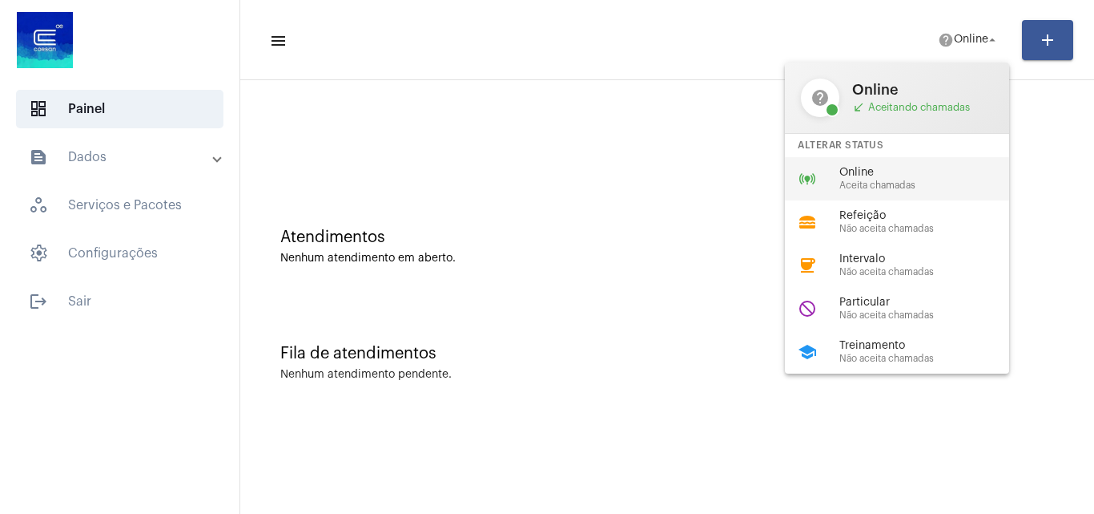
click at [885, 183] on span "Aceita chamadas" at bounding box center [931, 185] width 183 height 10
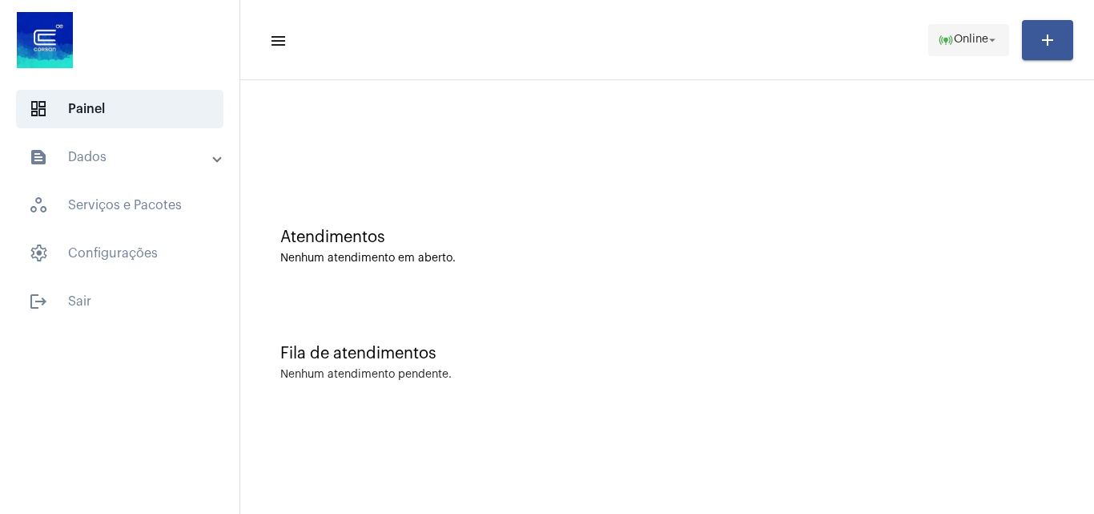
click at [973, 41] on span "Online" at bounding box center [971, 39] width 34 height 11
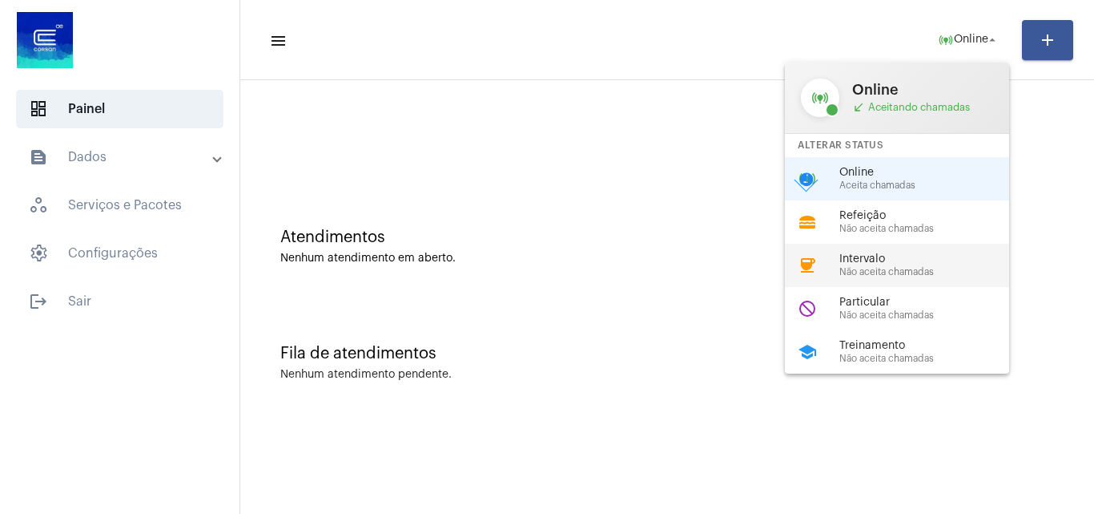
click at [869, 277] on div "coffee Intervalo Não aceita chamadas" at bounding box center [910, 265] width 250 height 43
